Goal: Navigation & Orientation: Find specific page/section

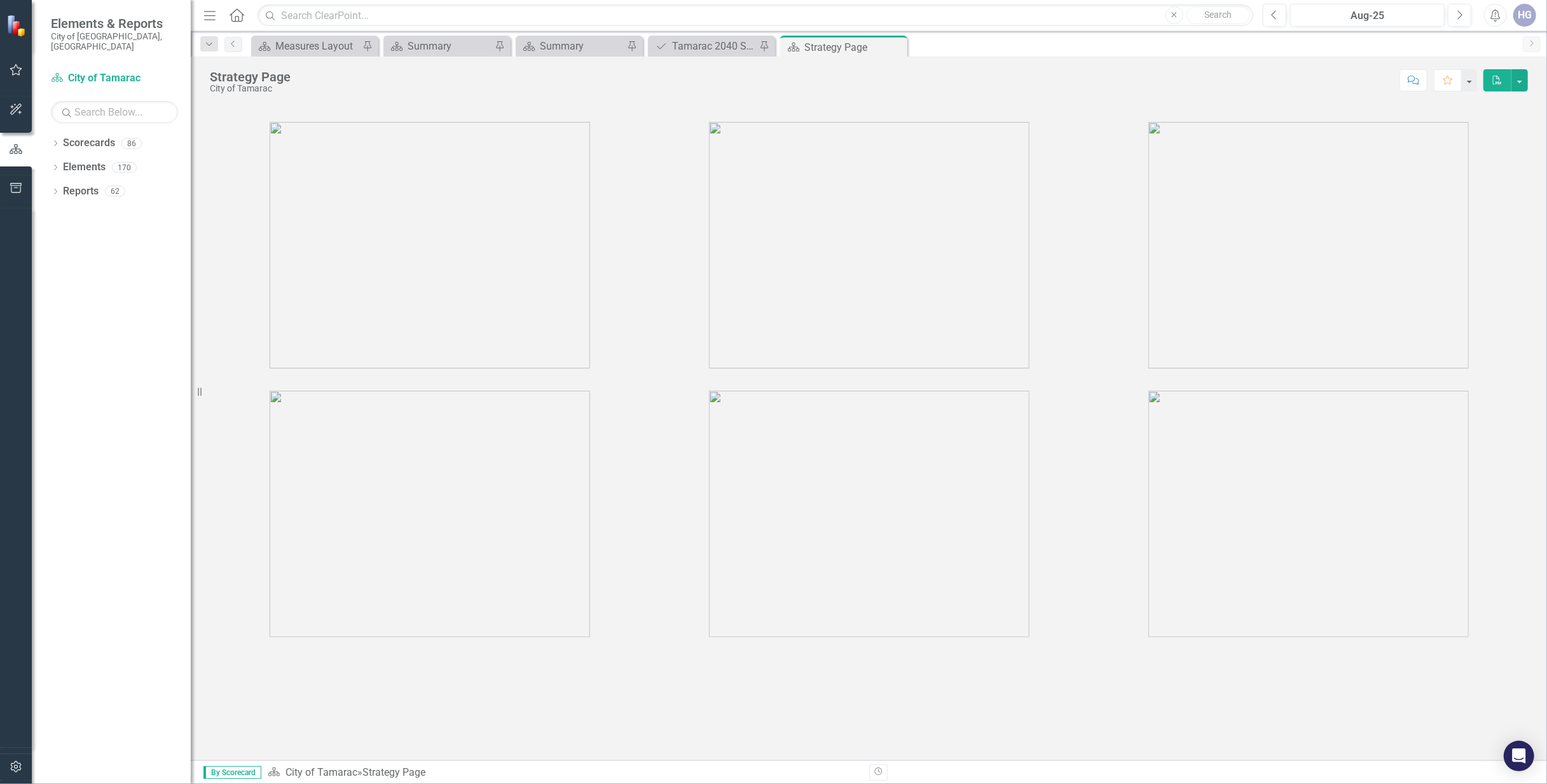
click at [50, 135] on div "Dropdown Scorecards 86 Dropdown City of Tamarac Dropdown Building Certificate o…" at bounding box center [111, 458] width 159 height 651
click at [57, 141] on icon "Dropdown" at bounding box center [55, 144] width 9 height 7
click at [102, 160] on link "City of Tamarac" at bounding box center [131, 167] width 121 height 15
click at [70, 160] on link "City of Tamarac" at bounding box center [131, 167] width 121 height 15
click at [62, 164] on icon at bounding box center [62, 167] width 3 height 6
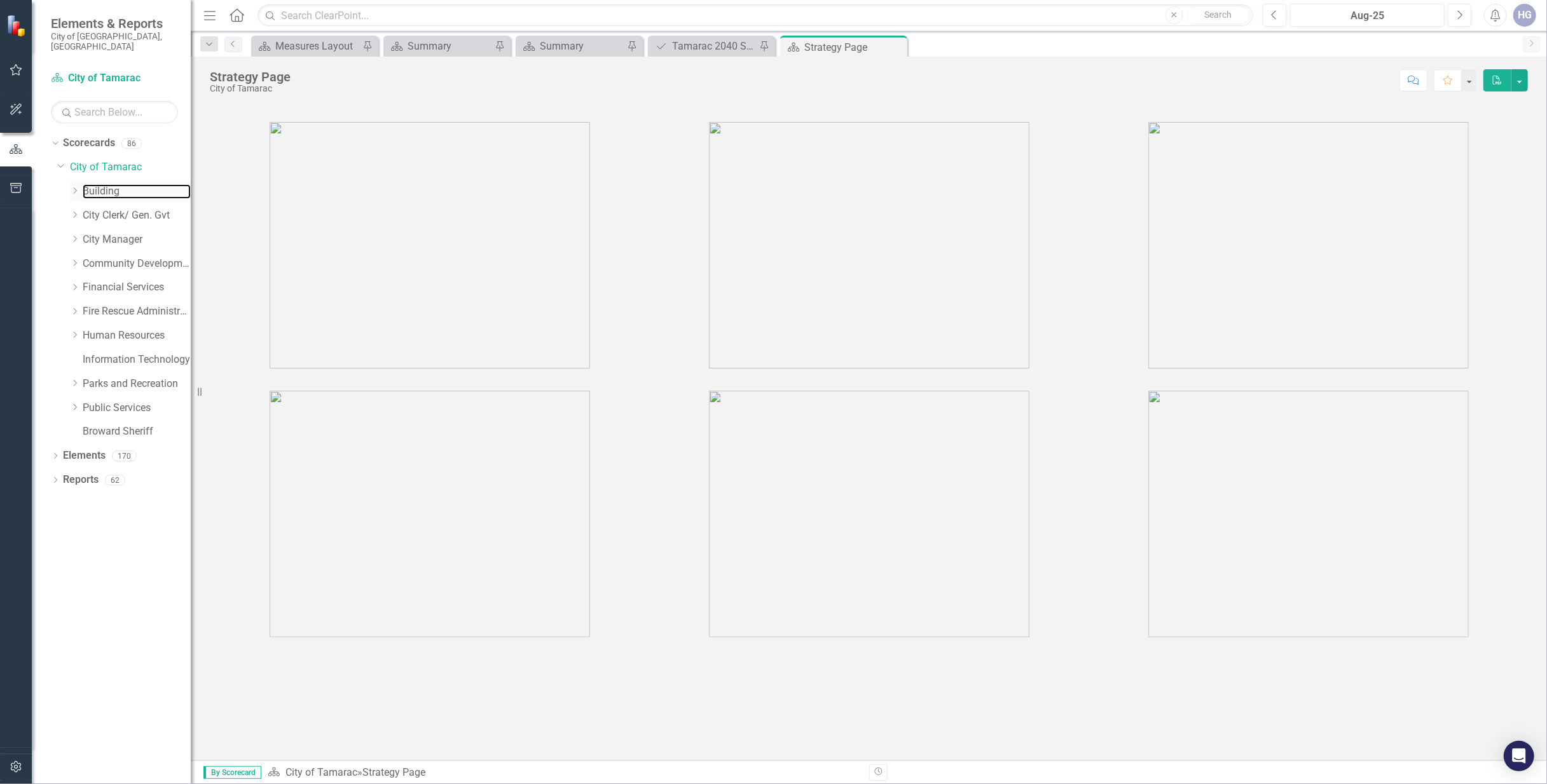
drag, startPoint x: 106, startPoint y: 180, endPoint x: 80, endPoint y: 172, distance: 27.2
click at [106, 184] on link "Building" at bounding box center [137, 191] width 108 height 15
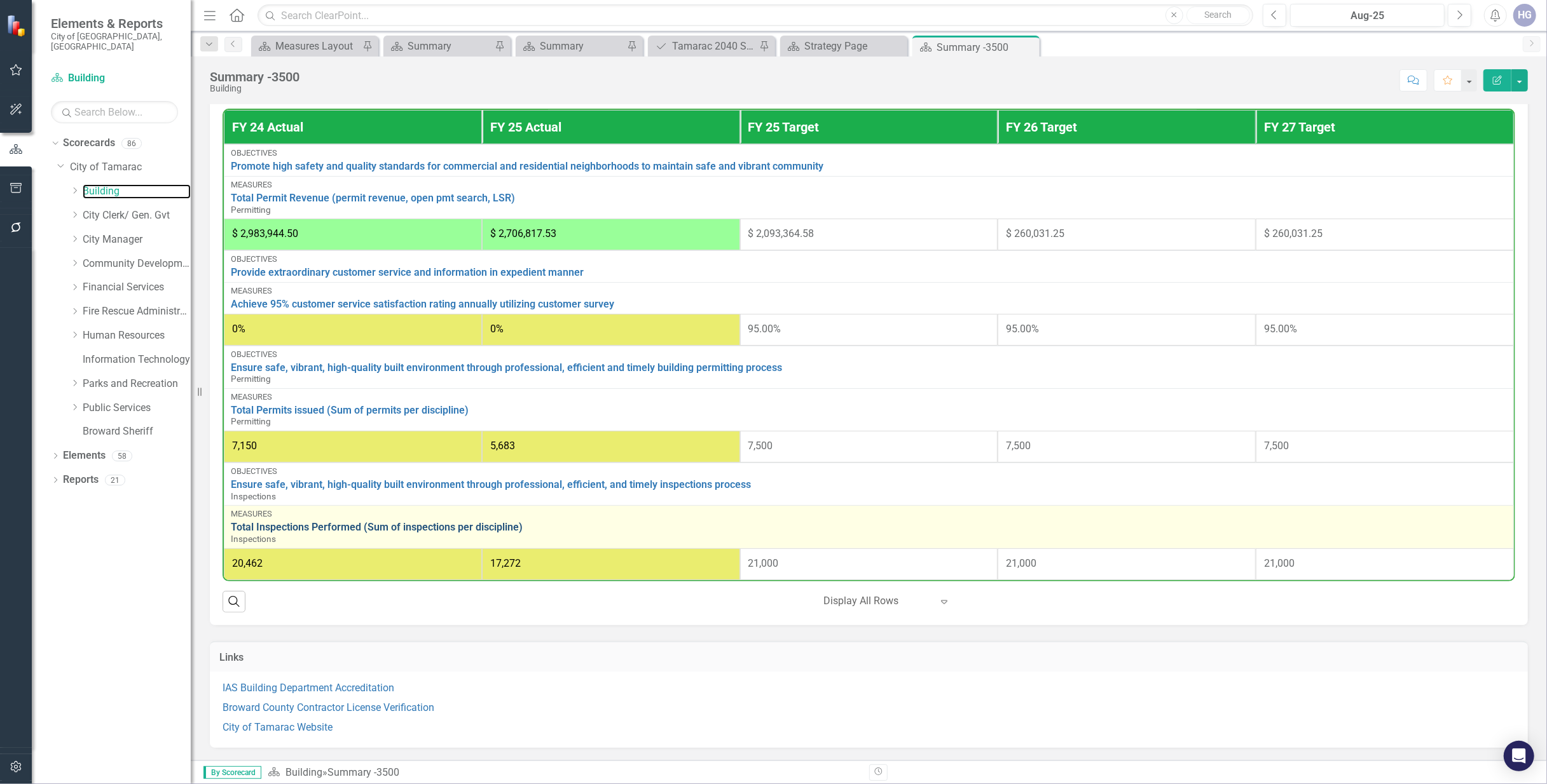
scroll to position [547, 0]
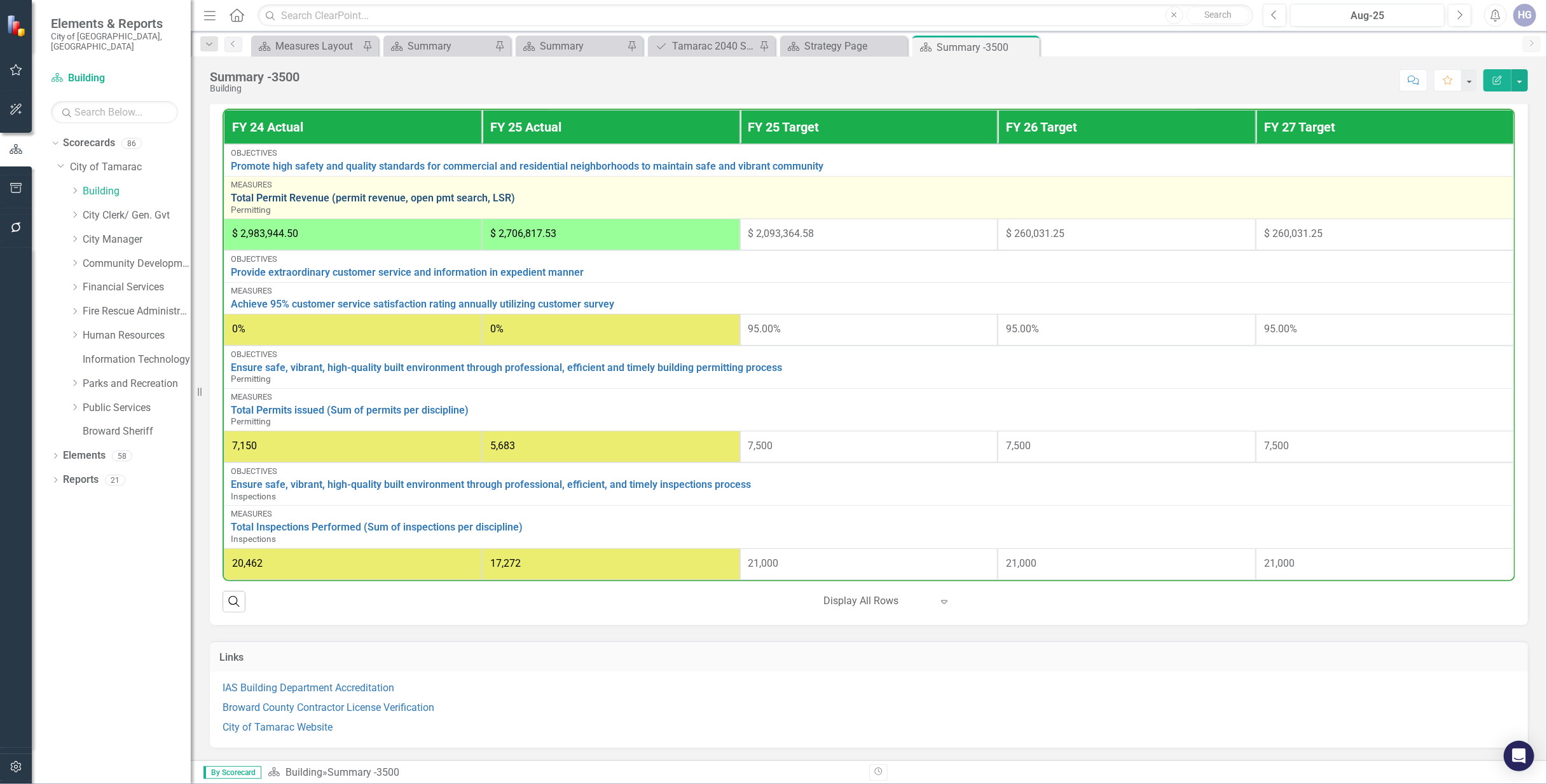
click at [303, 192] on link "Total Permit Revenue (permit revenue, open pmt search, LSR)" at bounding box center [868, 198] width 1276 height 12
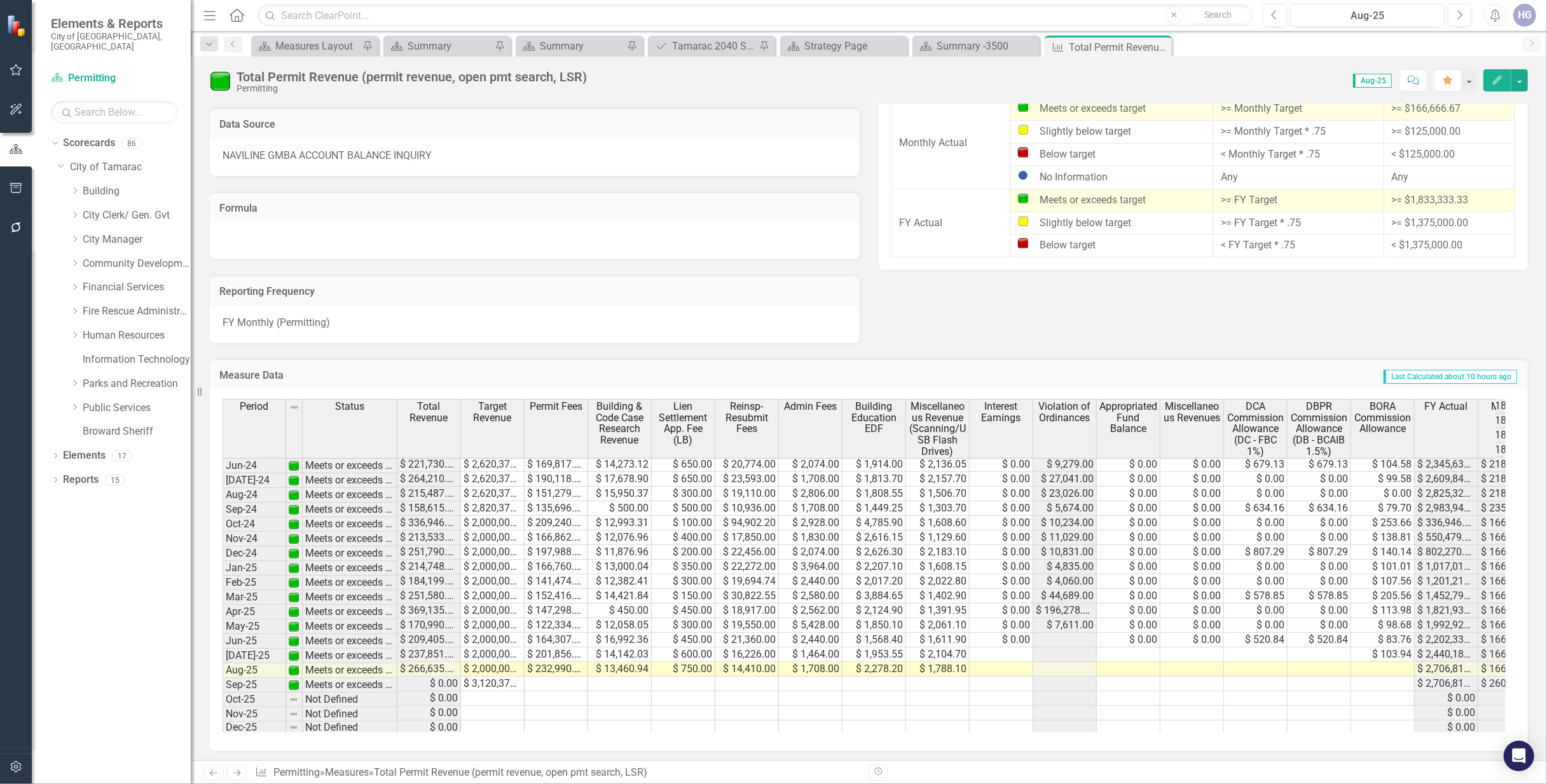
scroll to position [465, 0]
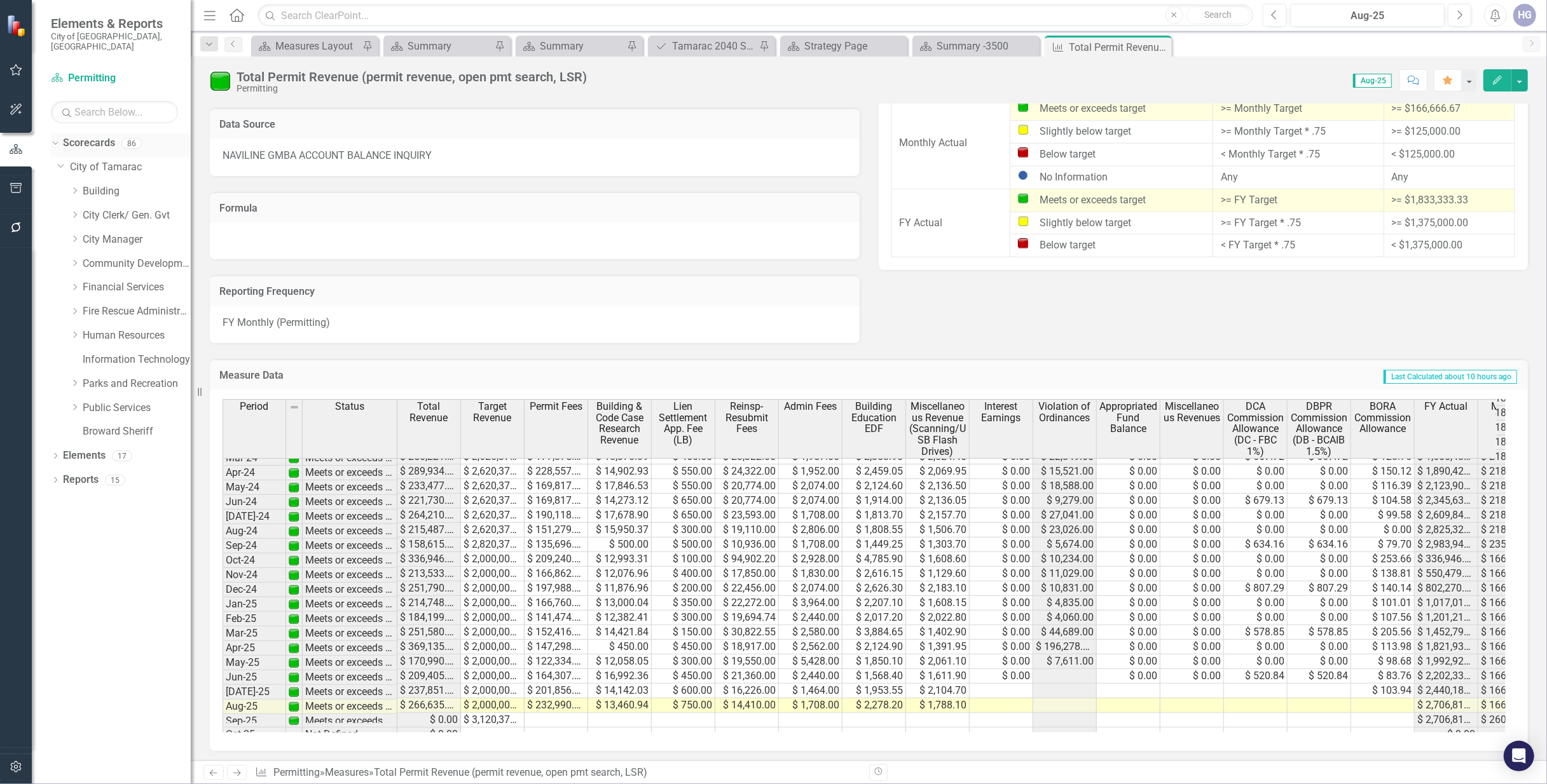
click at [51, 138] on div "Dropdown Scorecards 86 Dropdown City of Tamarac Dropdown Building Certificate o…" at bounding box center [111, 458] width 159 height 651
click at [73, 186] on div "Dropdown" at bounding box center [75, 191] width 10 height 11
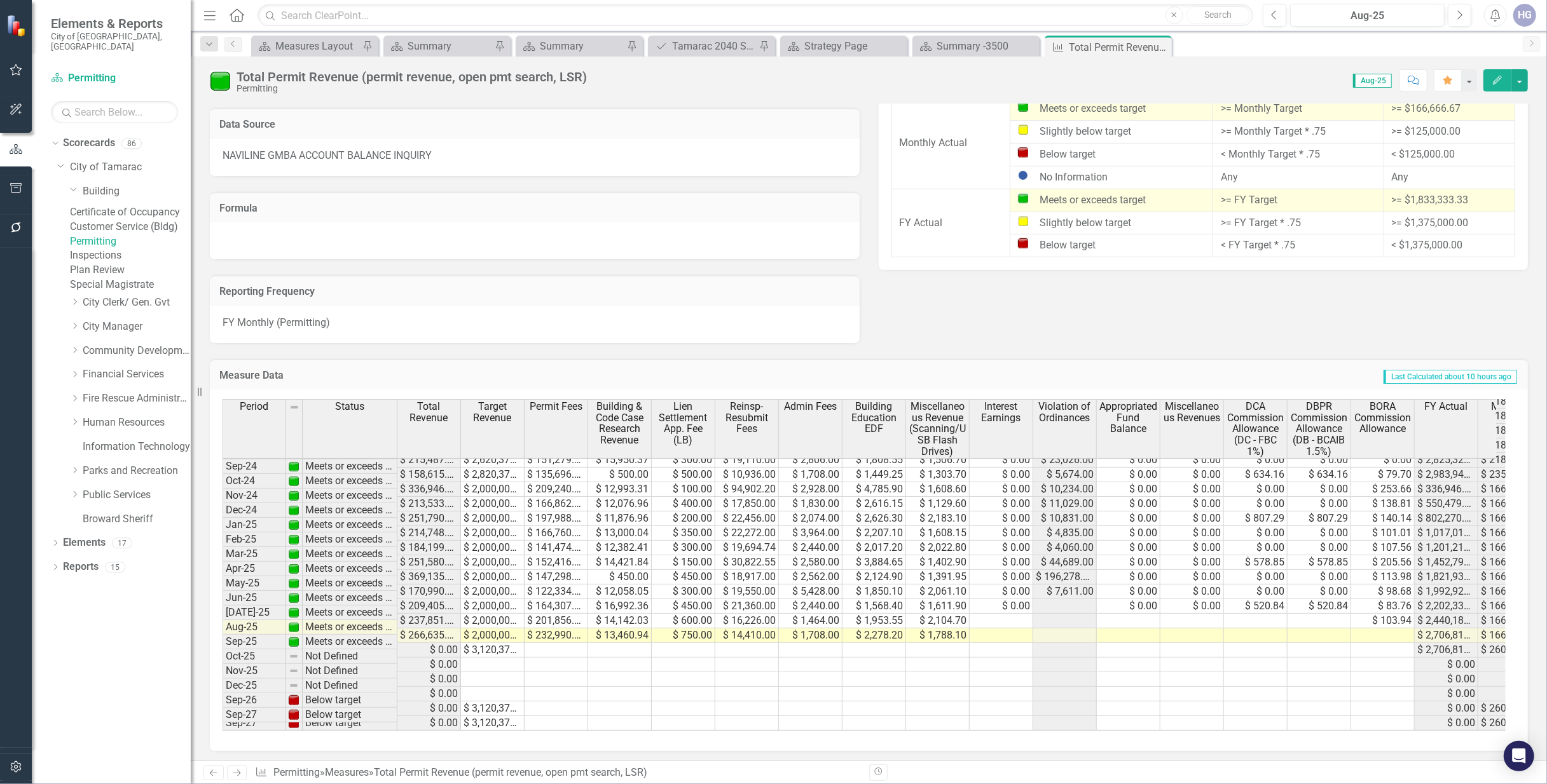
scroll to position [705, 0]
